Goal: Information Seeking & Learning: Learn about a topic

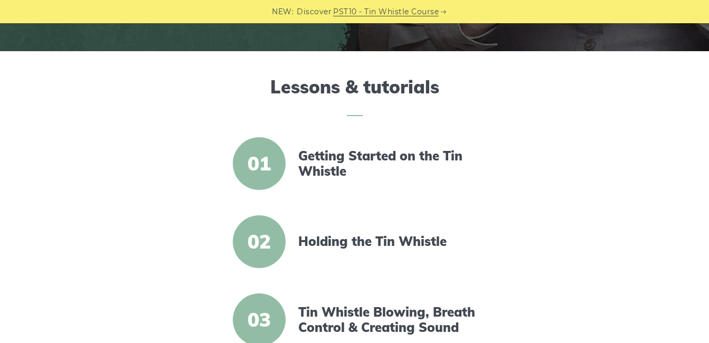
scroll to position [294, 0]
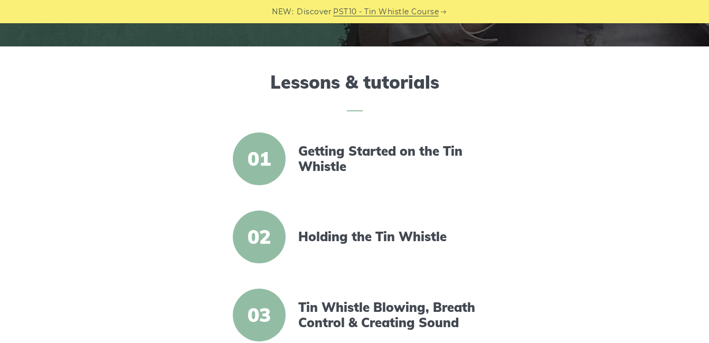
click at [318, 190] on div "01 Getting Started on the Tin Whistle" at bounding box center [355, 171] width 414 height 78
click at [314, 166] on link "Getting Started on the Tin Whistle" at bounding box center [389, 159] width 182 height 31
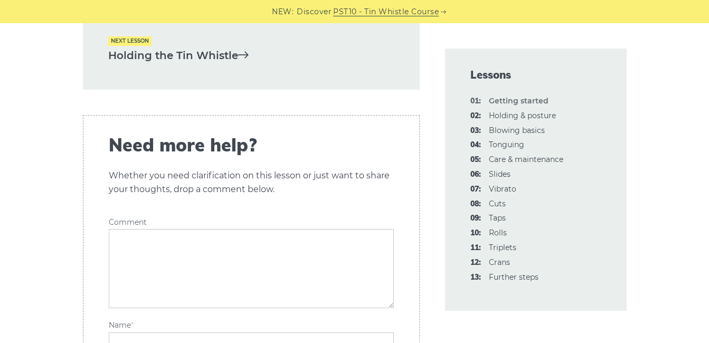
scroll to position [2382, 0]
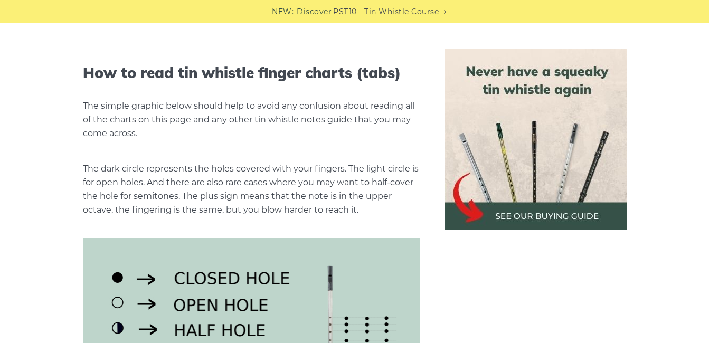
scroll to position [1226, 0]
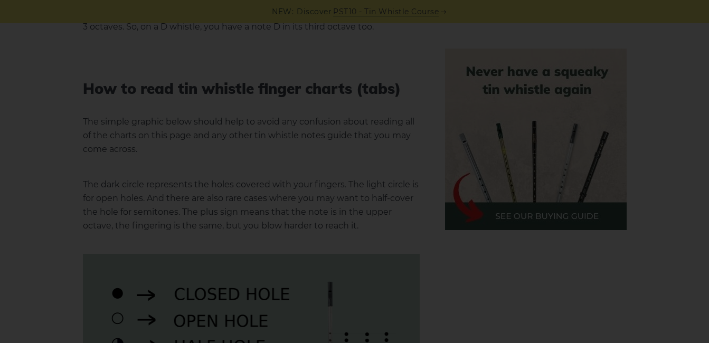
click at [336, 71] on div "×" at bounding box center [354, 171] width 709 height 343
click at [274, 51] on div "×" at bounding box center [354, 171] width 709 height 343
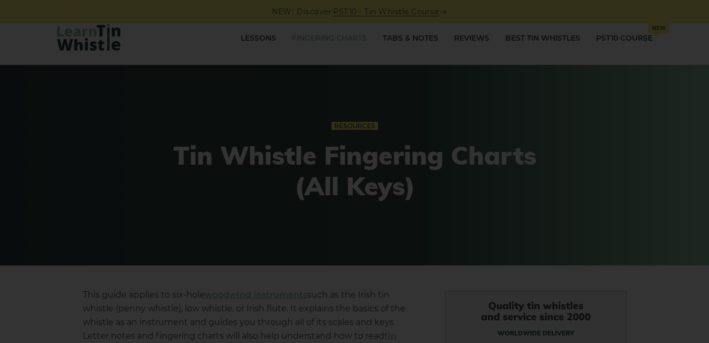
scroll to position [0, 0]
